Goal: Information Seeking & Learning: Check status

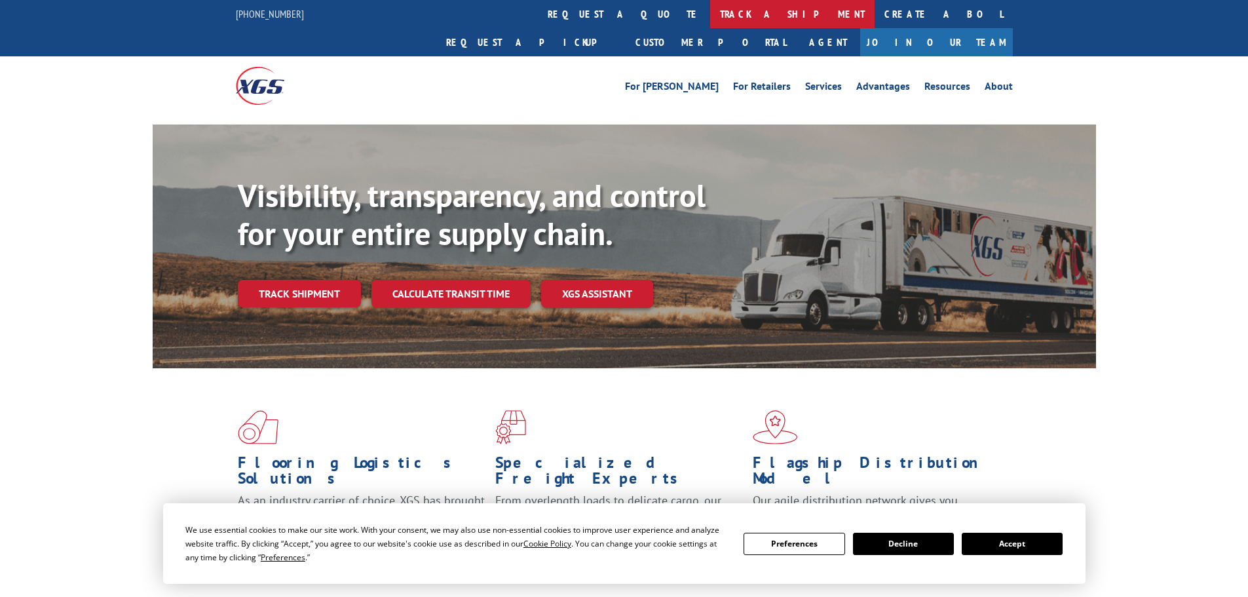
click at [710, 16] on link "track a shipment" at bounding box center [792, 14] width 164 height 28
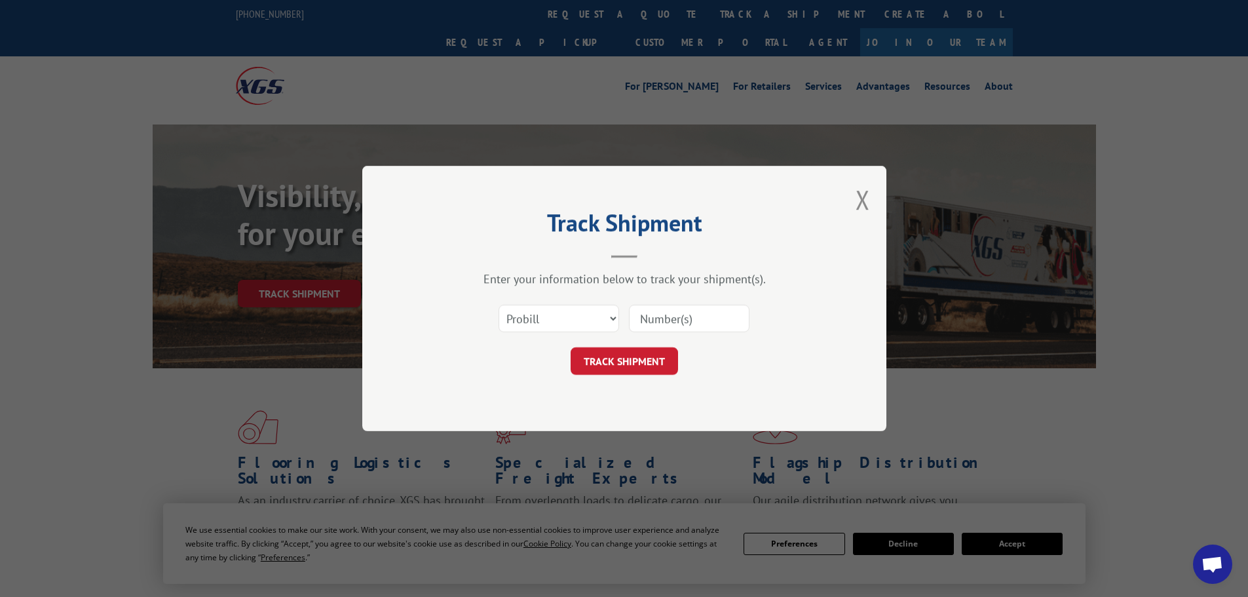
paste input "15472286"
type input "15472286"
click at [642, 366] on button "TRACK SHIPMENT" at bounding box center [624, 361] width 107 height 28
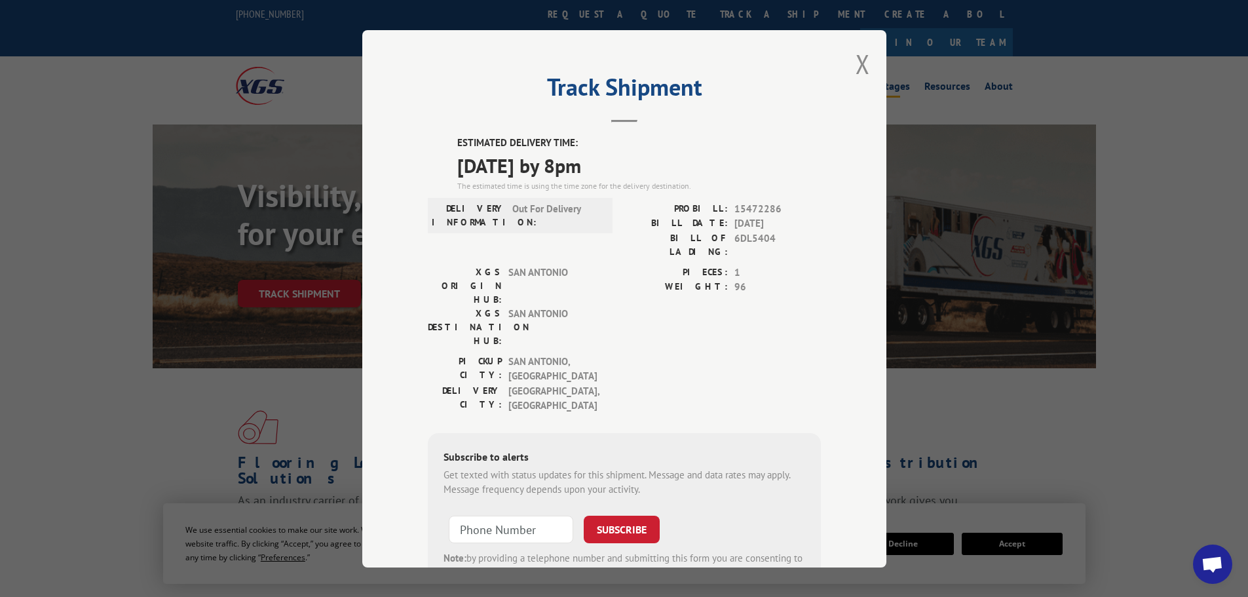
click at [861, 59] on button "Close modal" at bounding box center [863, 64] width 14 height 35
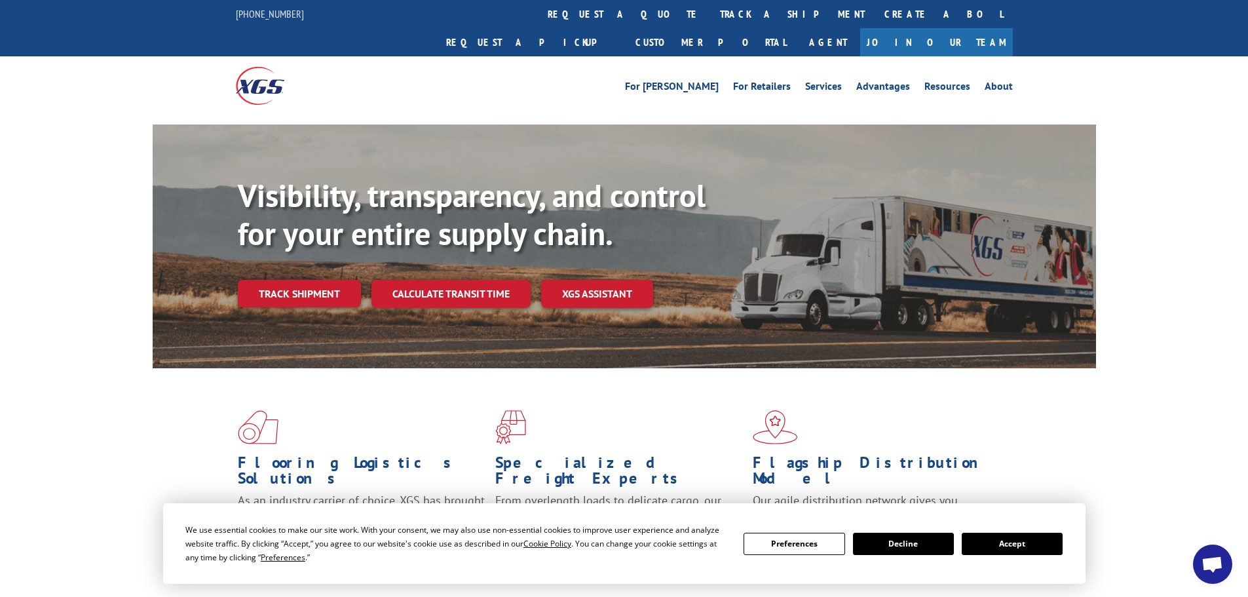
drag, startPoint x: 597, startPoint y: 10, endPoint x: 603, endPoint y: 20, distance: 12.0
click at [710, 10] on link "track a shipment" at bounding box center [792, 14] width 164 height 28
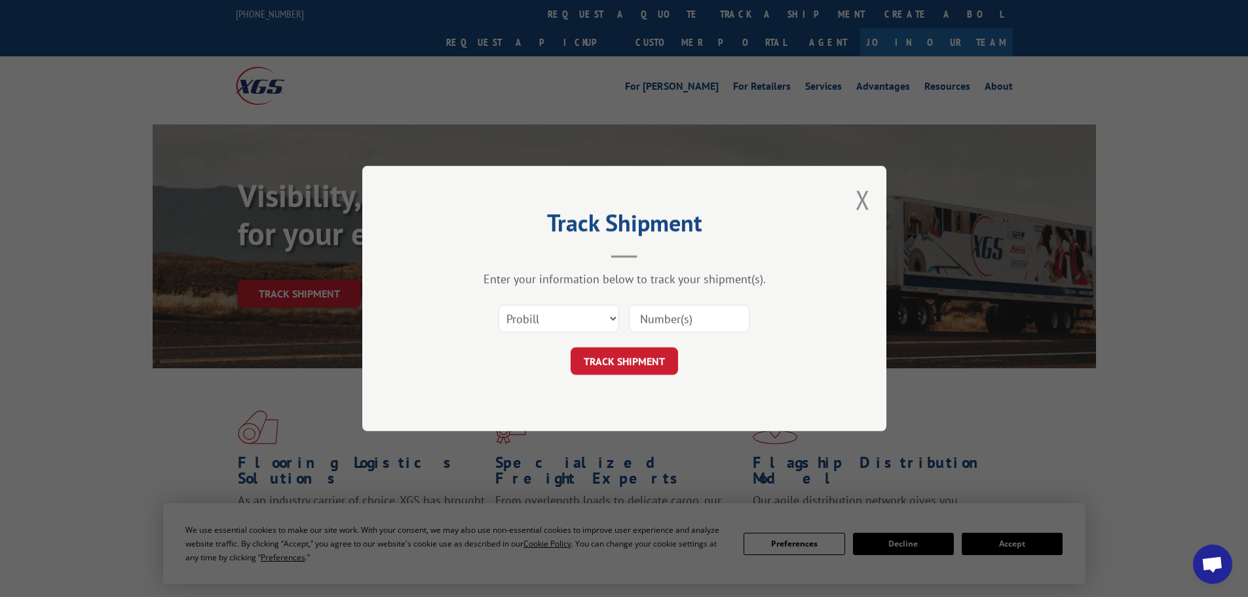
paste input "15472312"
type input "15472312"
click at [641, 362] on button "TRACK SHIPMENT" at bounding box center [624, 361] width 107 height 28
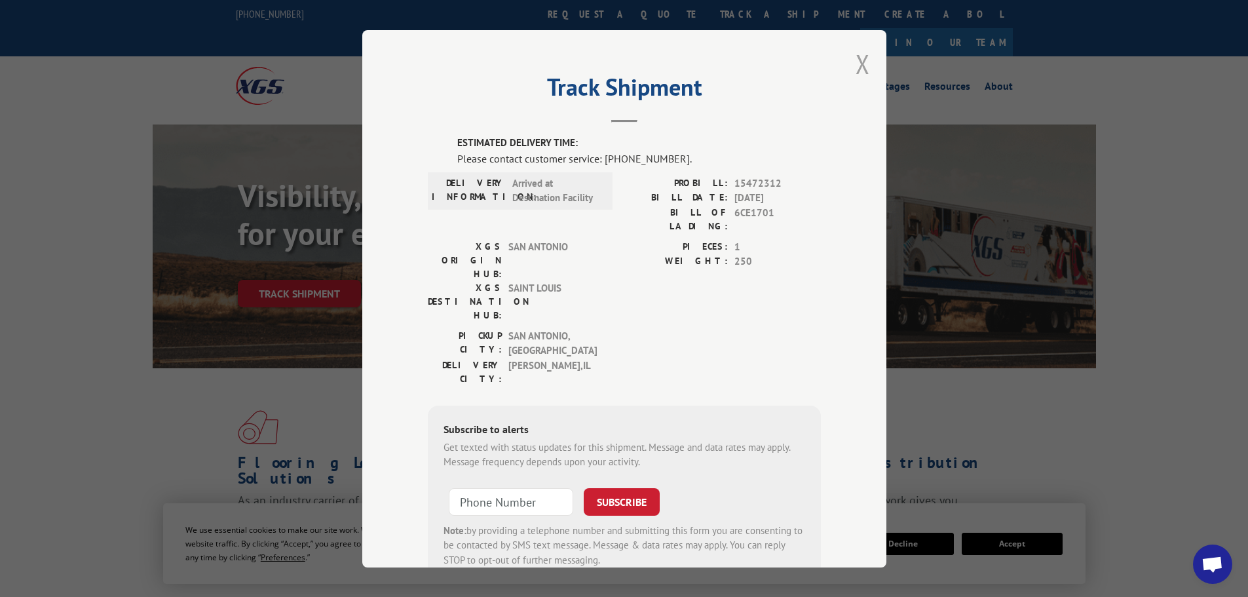
click at [858, 64] on button "Close modal" at bounding box center [863, 64] width 14 height 35
